Goal: Transaction & Acquisition: Purchase product/service

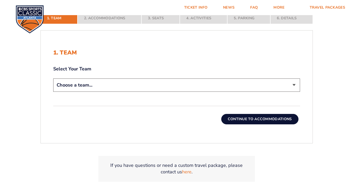
click at [294, 85] on select "Choose a team... [US_STATE] Wildcats [US_STATE] State Buckeyes [US_STATE] Tar H…" at bounding box center [176, 85] width 247 height 13
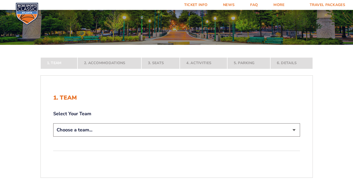
scroll to position [58, 0]
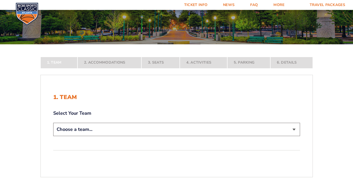
click at [295, 132] on select "Choose a team... [US_STATE] Wildcats [US_STATE] State Buckeyes [US_STATE] Tar H…" at bounding box center [176, 129] width 247 height 13
select select "12956"
click at [53, 136] on select "Choose a team... [US_STATE] Wildcats [US_STATE] State Buckeyes [US_STATE] Tar H…" at bounding box center [176, 129] width 247 height 13
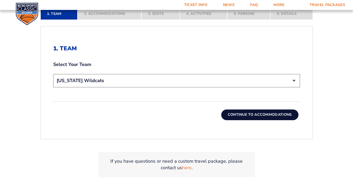
scroll to position [146, 0]
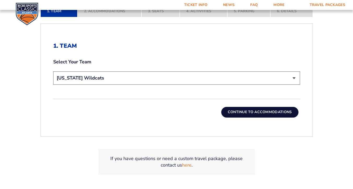
click at [263, 113] on button "Continue To Accommodations" at bounding box center [259, 112] width 77 height 10
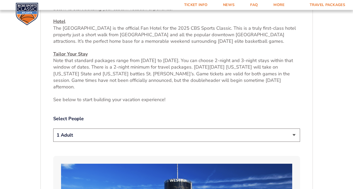
scroll to position [206, 0]
click at [294, 129] on select "1 Adult 2 Adults 3 Adults 4 Adults 2 Adults + 1 Child 2 Adults + 2 Children 2 A…" at bounding box center [176, 135] width 247 height 13
drag, startPoint x: 295, startPoint y: 128, endPoint x: 111, endPoint y: 110, distance: 184.9
click at [111, 116] on div "Select People 1 Adult 2 Adults 3 Adults 4 Adults 2 Adults + 1 Child 2 Adults + …" at bounding box center [176, 130] width 247 height 28
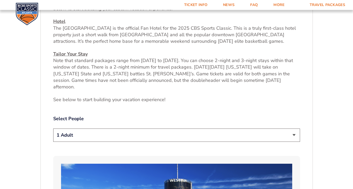
select select "2 Adults + 2 Children"
click at [53, 129] on select "1 Adult 2 Adults 3 Adults 4 Adults 2 Adults + 1 Child 2 Adults + 2 Children 2 A…" at bounding box center [176, 135] width 247 height 13
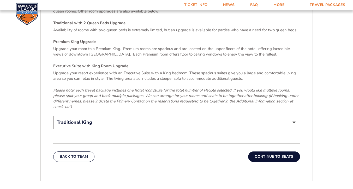
scroll to position [794, 0]
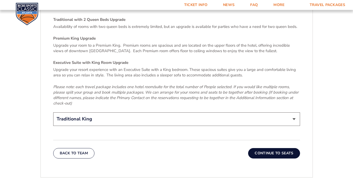
click at [295, 113] on select "Traditional King Traditional with 2 Queen Beds Upgrade (+$45 per night) Premium…" at bounding box center [176, 119] width 247 height 13
click at [282, 84] on em "Please note: each travel package includes one hotel room/suite for the total nu…" at bounding box center [175, 95] width 245 height 22
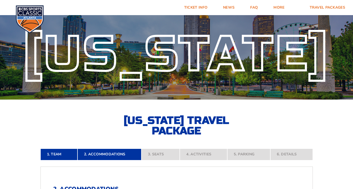
scroll to position [0, 0]
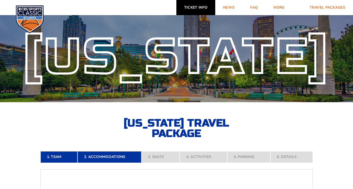
click at [203, 8] on link "Ticket Info" at bounding box center [195, 7] width 39 height 15
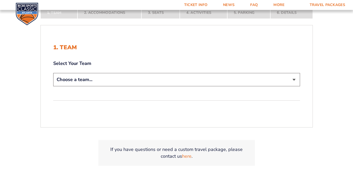
scroll to position [118, 0]
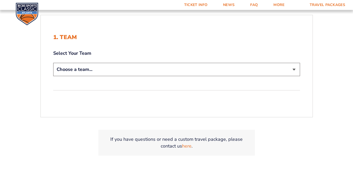
click at [334, 137] on form "Kentucky Kentucky Travel Package Ohio State Ohio State Travel Package North Car…" at bounding box center [176, 31] width 353 height 299
click at [294, 69] on select "Choose a team... [US_STATE] Wildcats [US_STATE] State Buckeyes [US_STATE] Tar H…" at bounding box center [176, 69] width 247 height 13
select select "12956"
click at [53, 63] on select "Choose a team... [US_STATE] Wildcats [US_STATE] State Buckeyes [US_STATE] Tar H…" at bounding box center [176, 69] width 247 height 13
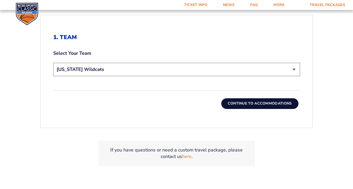
click at [267, 103] on button "Continue To Accommodations" at bounding box center [259, 103] width 77 height 10
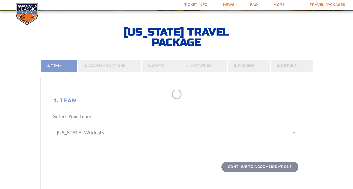
scroll to position [89, 0]
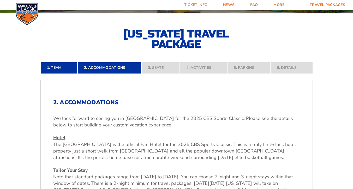
click at [267, 103] on h2 "2. Accommodations" at bounding box center [176, 102] width 247 height 7
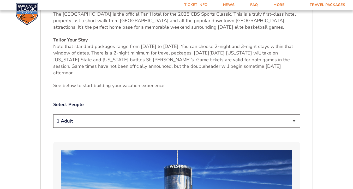
scroll to position [230, 0]
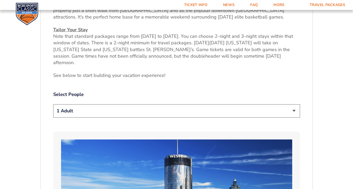
click at [294, 104] on select "1 Adult 2 Adults 3 Adults 4 Adults 2 Adults + 1 Child 2 Adults + 2 Children 2 A…" at bounding box center [176, 110] width 247 height 13
select select "2 Adults + 2 Children"
click at [53, 104] on select "1 Adult 2 Adults 3 Adults 4 Adults 2 Adults + 1 Child 2 Adults + 2 Children 2 A…" at bounding box center [176, 110] width 247 height 13
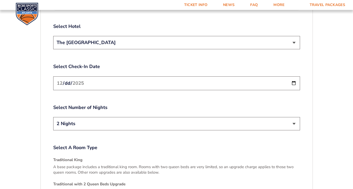
scroll to position [630, 0]
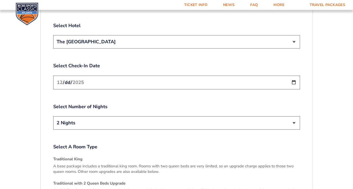
click at [294, 76] on input "[DATE]" at bounding box center [176, 83] width 247 height 14
click at [294, 116] on select "2 Nights 3 Nights" at bounding box center [176, 122] width 247 height 13
click at [293, 76] on input "2025-12-20" at bounding box center [176, 83] width 247 height 14
type input "[DATE]"
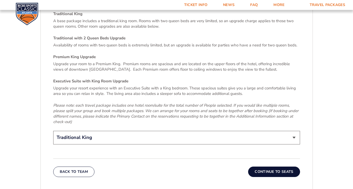
scroll to position [776, 0]
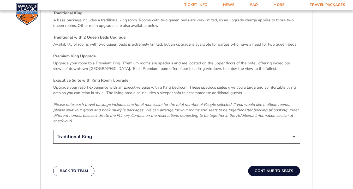
click at [296, 130] on select "Traditional King Traditional with 2 Queen Beds Upgrade (+$45 per night) Premium…" at bounding box center [176, 136] width 247 height 13
click at [293, 130] on select "Traditional King Traditional with 2 Queen Beds Upgrade (+$45 per night) Premium…" at bounding box center [176, 136] width 247 height 13
click at [295, 130] on select "Traditional King Traditional with 2 Queen Beds Upgrade (+$45 per night) Premium…" at bounding box center [176, 136] width 247 height 13
select select "Traditional with 2 Queen Beds Upgrade"
click at [53, 130] on select "Traditional King Traditional with 2 Queen Beds Upgrade (+$45 per night) Premium…" at bounding box center [176, 136] width 247 height 13
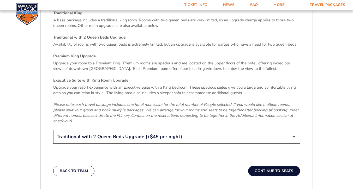
click at [270, 166] on button "Continue To Seats" at bounding box center [274, 171] width 52 height 10
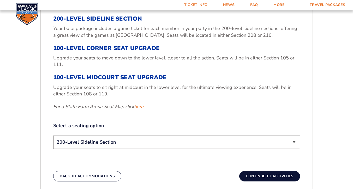
scroll to position [190, 0]
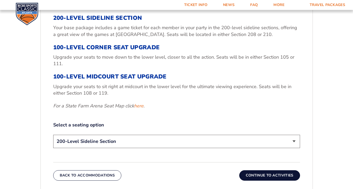
click at [310, 94] on div "3. Seats 200-Level Sideline Section Your base package includes a game ticket fo…" at bounding box center [177, 90] width 272 height 208
click at [293, 143] on select "200-Level Sideline Section 100-Level Corner Seat Upgrade (+$120 per person) 100…" at bounding box center [176, 141] width 247 height 13
select select "100-Level Corner Seat Upgrade"
click at [53, 135] on select "200-Level Sideline Section 100-Level Corner Seat Upgrade (+$120 per person) 100…" at bounding box center [176, 141] width 247 height 13
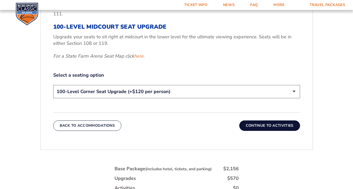
scroll to position [235, 0]
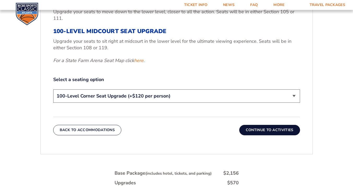
click at [276, 130] on button "Continue To Activities" at bounding box center [269, 130] width 61 height 10
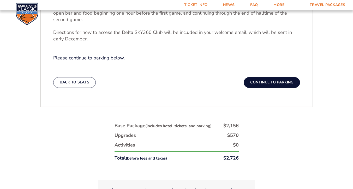
scroll to position [221, 0]
click at [274, 81] on button "Continue To Parking" at bounding box center [272, 82] width 56 height 10
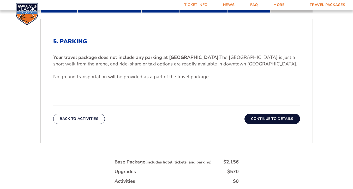
scroll to position [171, 0]
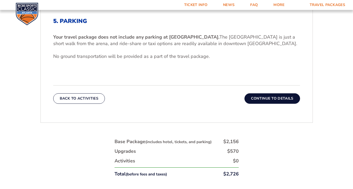
click at [271, 98] on button "Continue To Details" at bounding box center [273, 98] width 56 height 10
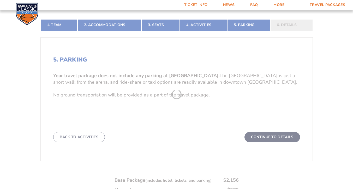
scroll to position [89, 0]
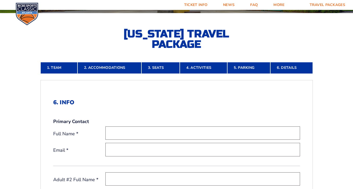
click at [220, 133] on input "text" at bounding box center [202, 133] width 195 height 13
type input "Joe R Cowles"
click at [205, 149] on input "email" at bounding box center [202, 149] width 195 height 13
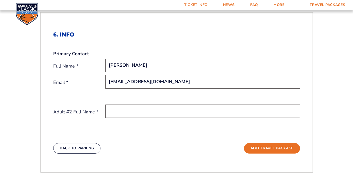
scroll to position [160, 0]
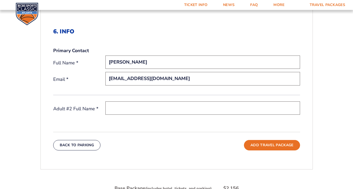
type input "jr_cowles@hotmail.com"
click at [213, 103] on input "text" at bounding box center [202, 108] width 195 height 13
type input "Emily Cowles"
click at [120, 61] on input "Joe R Cowles" at bounding box center [202, 62] width 195 height 13
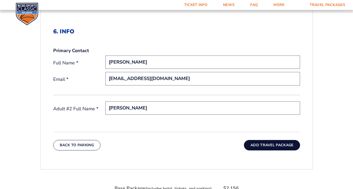
type input "Joe Ruel Cowles"
drag, startPoint x: 267, startPoint y: 144, endPoint x: 356, endPoint y: 98, distance: 100.2
click at [353, 98] on html "Ticket Info News FAQ More Yearly Results Contact Travel Packages Travel Package…" at bounding box center [176, 111] width 353 height 543
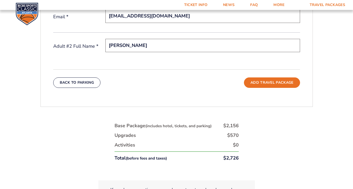
scroll to position [228, 0]
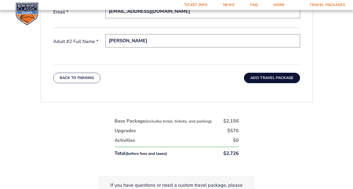
click at [282, 75] on button "Add Travel Package" at bounding box center [272, 78] width 56 height 10
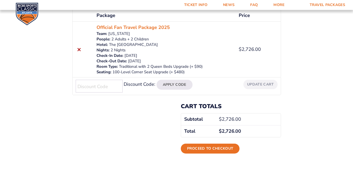
scroll to position [96, 0]
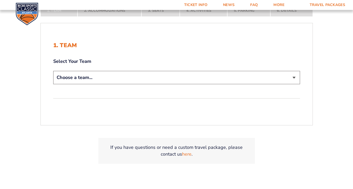
scroll to position [110, 0]
click at [294, 78] on select "Choose a team... [US_STATE] Wildcats [US_STATE] State Buckeyes [US_STATE] Tar H…" at bounding box center [176, 77] width 247 height 13
select select "12956"
click at [53, 71] on select "Choose a team... [US_STATE] Wildcats [US_STATE] State Buckeyes [US_STATE] Tar H…" at bounding box center [176, 77] width 247 height 13
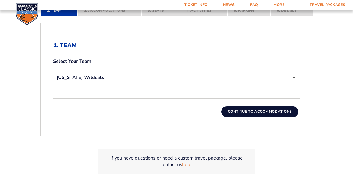
click at [268, 112] on button "Continue To Accommodations" at bounding box center [259, 112] width 77 height 10
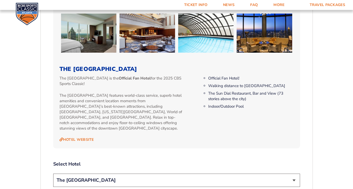
scroll to position [479, 0]
